Goal: Information Seeking & Learning: Learn about a topic

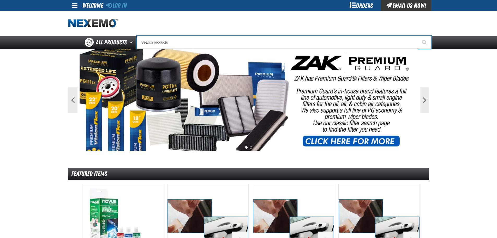
click at [197, 40] on input "Search" at bounding box center [284, 42] width 295 height 13
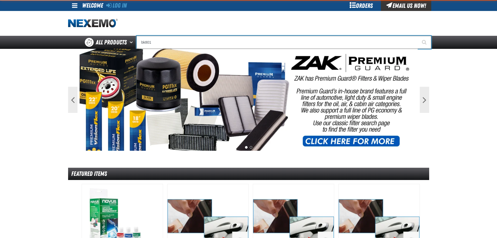
type input "bk801"
click at [419, 36] on button "Start Searching" at bounding box center [425, 42] width 13 height 13
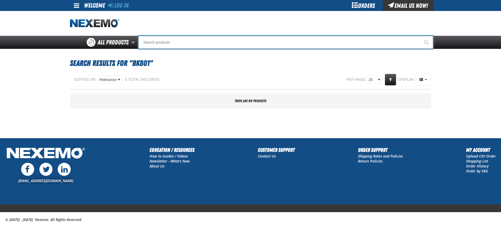
click at [204, 42] on input "Search" at bounding box center [285, 42] width 295 height 13
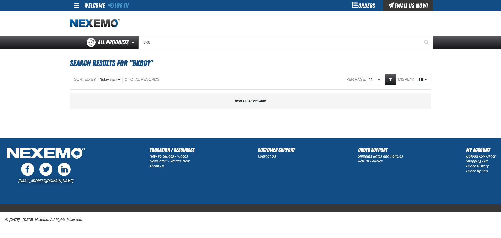
drag, startPoint x: 191, startPoint y: 35, endPoint x: 192, endPoint y: 38, distance: 3.2
click at [192, 38] on div "Staging Site 5.1 Upgrade Site Log In Log In Welcome Log In Orders Email Us Now!…" at bounding box center [250, 24] width 501 height 49
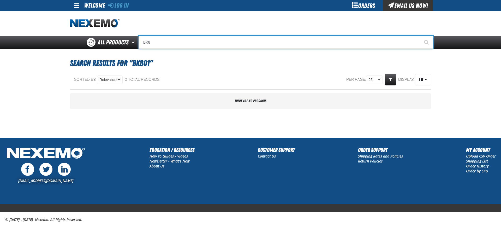
click at [190, 43] on input "BK8" at bounding box center [285, 42] width 295 height 13
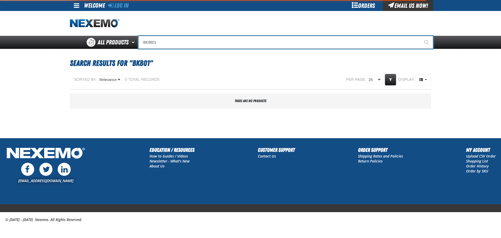
type input "BK8801"
click at [420, 36] on button "Start Searching" at bounding box center [426, 42] width 13 height 13
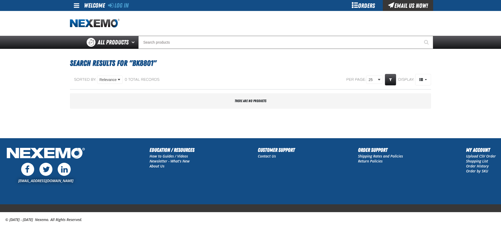
click at [356, 3] on div "Orders" at bounding box center [363, 5] width 39 height 11
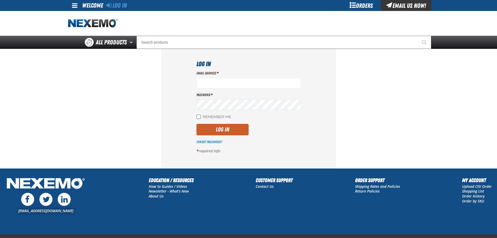
type input "[EMAIL_ADDRESS][DOMAIN_NAME]"
drag, startPoint x: 199, startPoint y: 117, endPoint x: 204, endPoint y: 127, distance: 11.7
click at [198, 117] on input "Remember Me" at bounding box center [199, 117] width 4 height 4
checkbox input "true"
click at [208, 128] on button "Log In" at bounding box center [223, 129] width 52 height 11
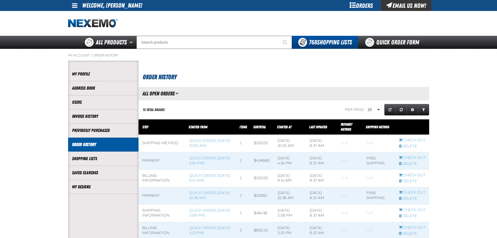
scroll to position [0, 0]
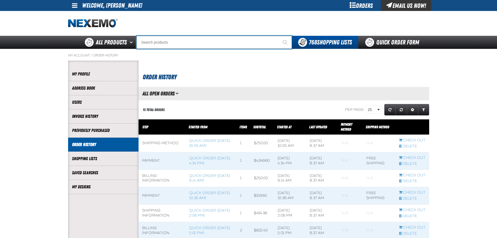
click at [204, 41] on input "Search" at bounding box center [215, 42] width 156 height 13
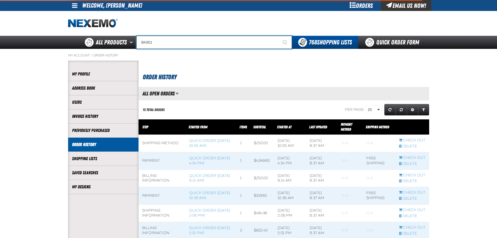
type input "BK801"
click at [279, 36] on button "Start Searching" at bounding box center [285, 42] width 13 height 13
click at [225, 40] on input "BK801" at bounding box center [215, 42] width 156 height 13
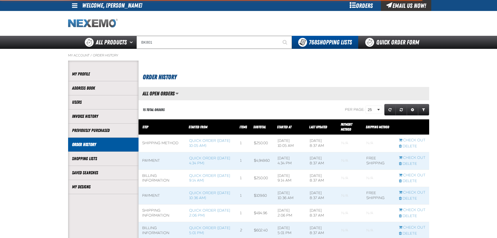
click at [75, 21] on img "Home" at bounding box center [93, 23] width 50 height 9
click at [100, 24] on img "Home" at bounding box center [93, 23] width 50 height 9
click at [97, 26] on img "Home" at bounding box center [93, 23] width 50 height 9
click at [96, 23] on img "Home" at bounding box center [93, 23] width 50 height 9
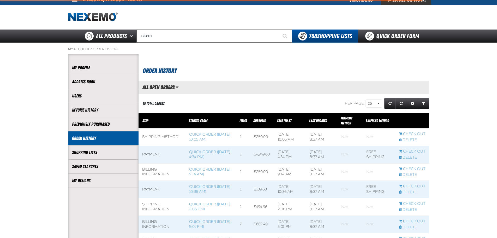
scroll to position [0, 0]
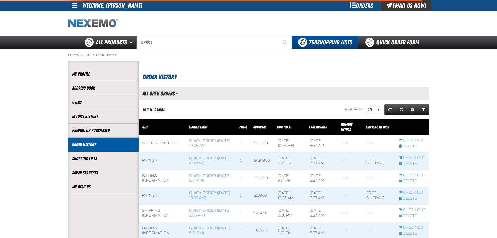
click at [95, 21] on img "Home" at bounding box center [93, 23] width 50 height 9
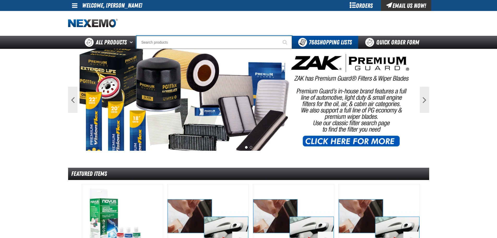
click at [158, 40] on input "Search" at bounding box center [215, 42] width 156 height 13
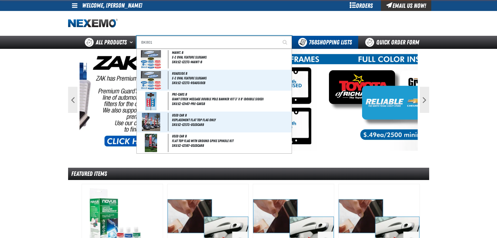
type input "BK801"
click at [279, 36] on button "Start Searching" at bounding box center [285, 42] width 13 height 13
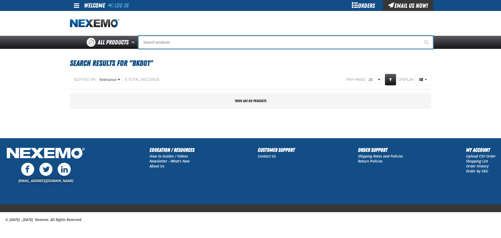
click at [171, 42] on input "Search" at bounding box center [285, 42] width 295 height 13
click at [203, 43] on input "Search" at bounding box center [285, 42] width 295 height 13
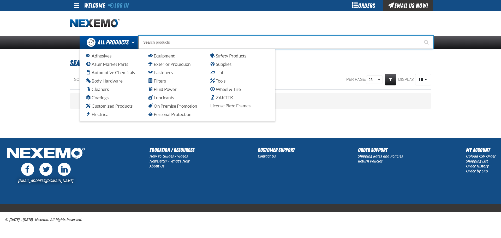
click at [112, 44] on span "All Products" at bounding box center [113, 42] width 31 height 9
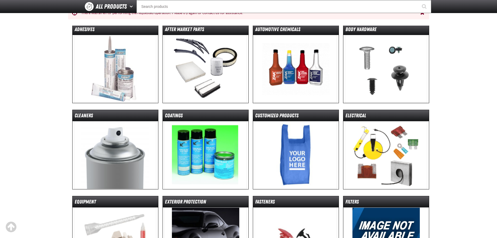
scroll to position [78, 0]
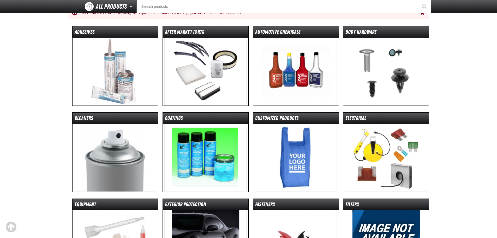
click at [313, 64] on img at bounding box center [296, 72] width 82 height 68
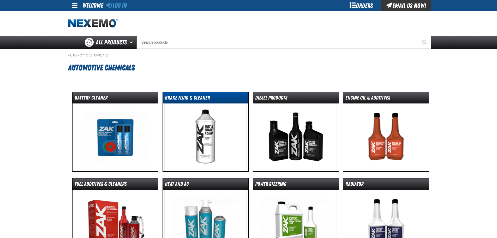
click at [209, 99] on dt "Brake Fluid & Cleaner" at bounding box center [206, 98] width 86 height 9
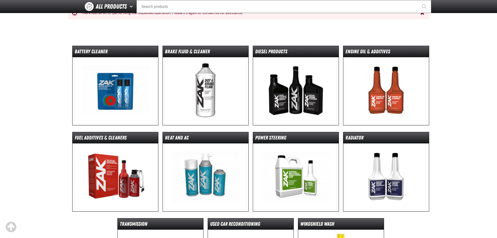
scroll to position [52, 0]
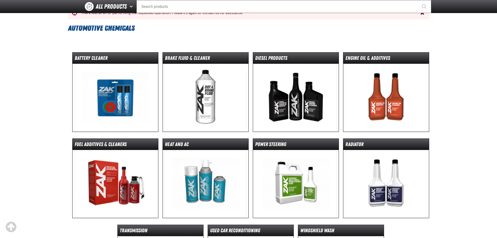
click at [177, 103] on img at bounding box center [206, 98] width 82 height 68
click at [376, 99] on img at bounding box center [386, 98] width 82 height 68
click at [100, 86] on img at bounding box center [115, 98] width 82 height 68
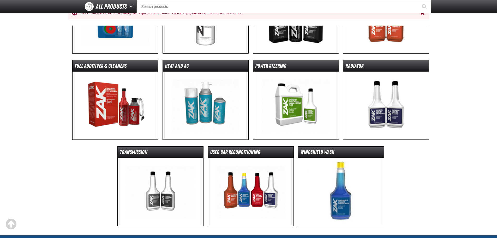
click at [100, 118] on img at bounding box center [115, 106] width 82 height 68
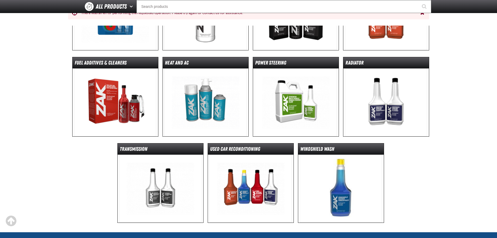
scroll to position [149, 0]
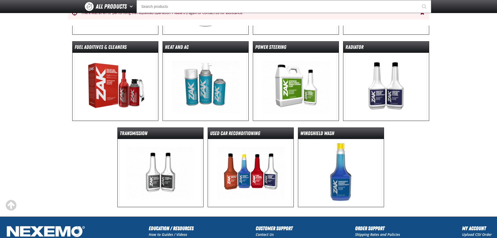
click at [246, 171] on img at bounding box center [251, 173] width 82 height 68
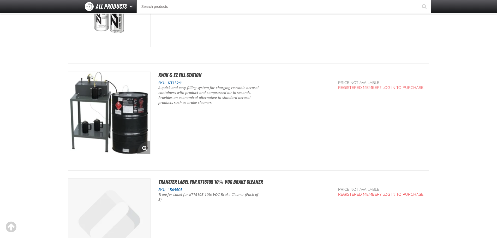
scroll to position [1071, 0]
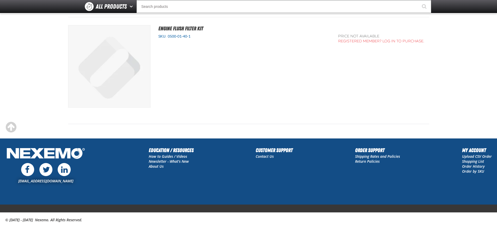
scroll to position [1146, 0]
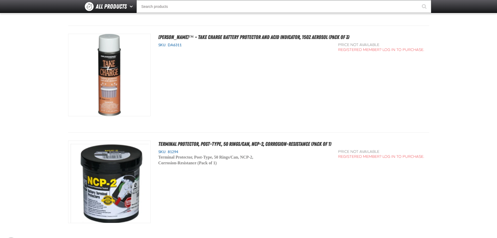
scroll to position [612, 0]
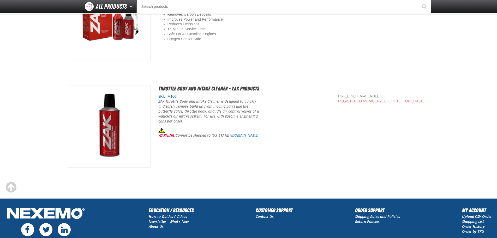
scroll to position [1039, 0]
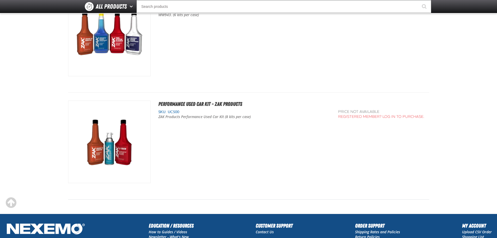
scroll to position [213, 0]
